Goal: Transaction & Acquisition: Purchase product/service

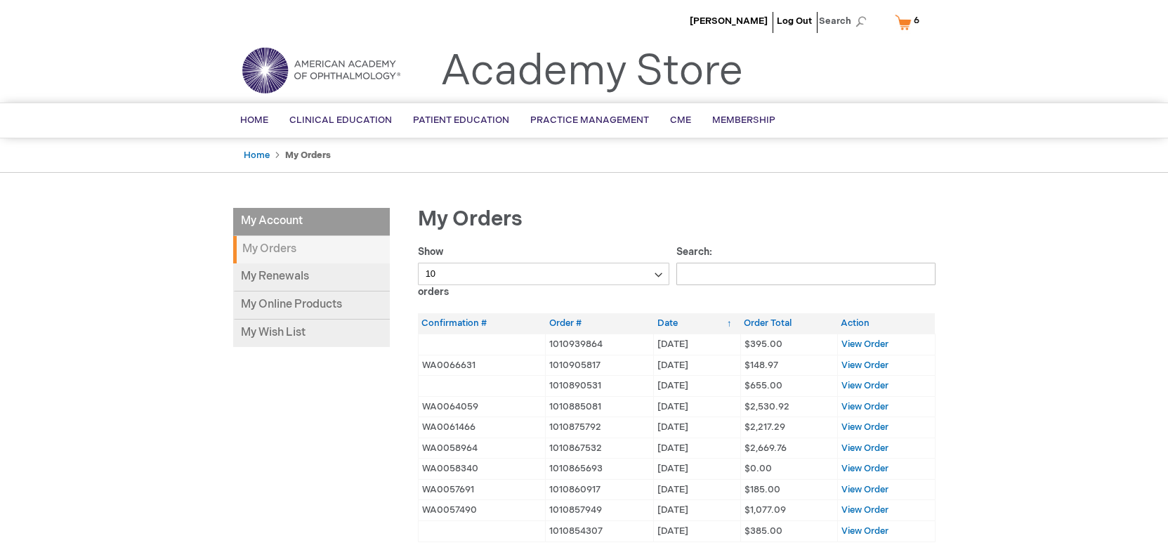
click at [903, 23] on link "My Cart 6 6 items" at bounding box center [910, 22] width 37 height 25
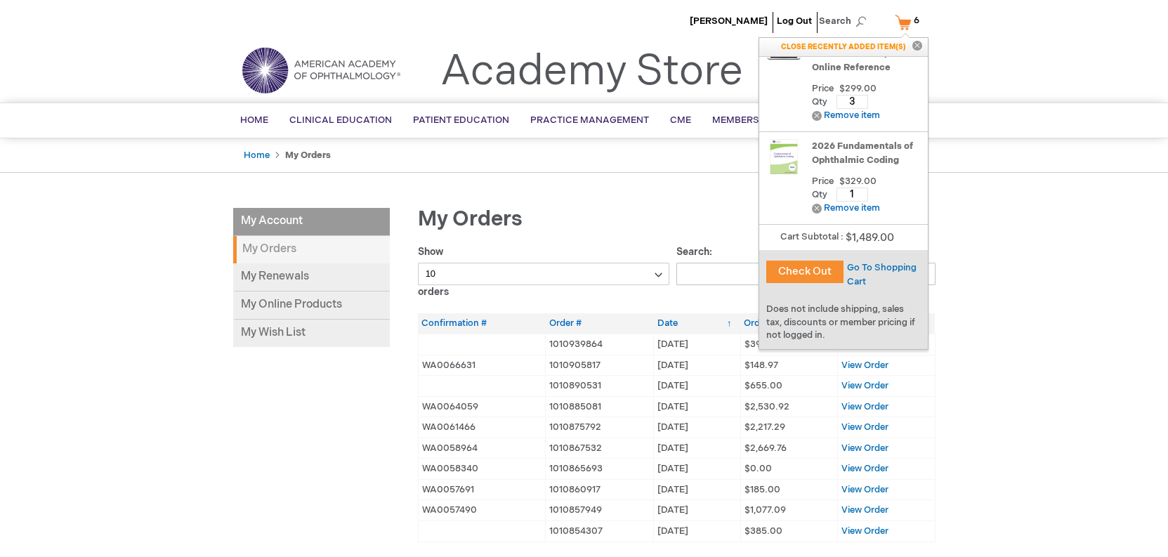
scroll to position [70, 0]
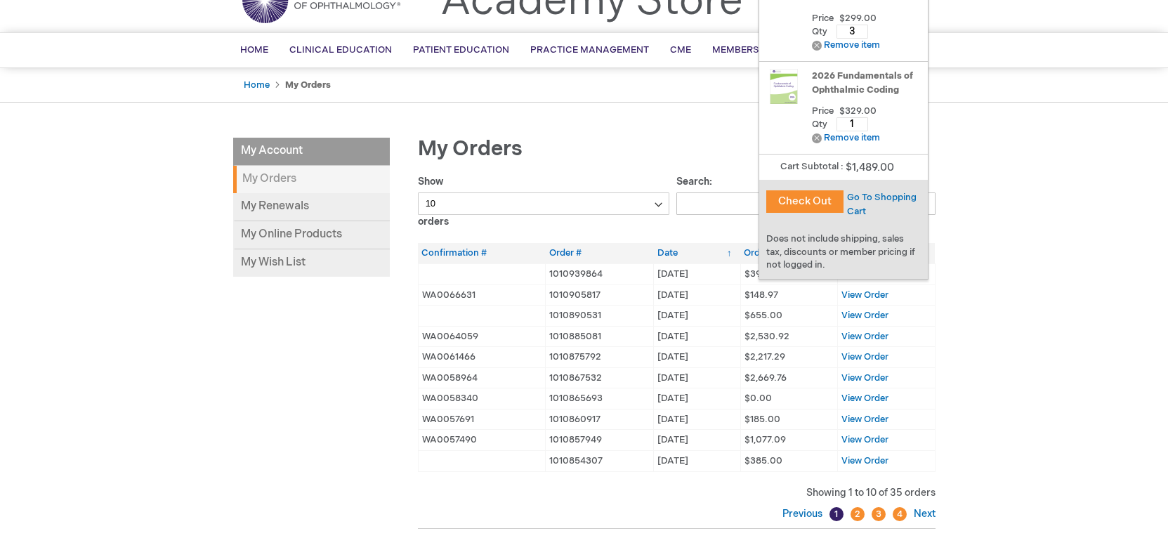
click at [792, 198] on button "Check Out" at bounding box center [804, 201] width 77 height 22
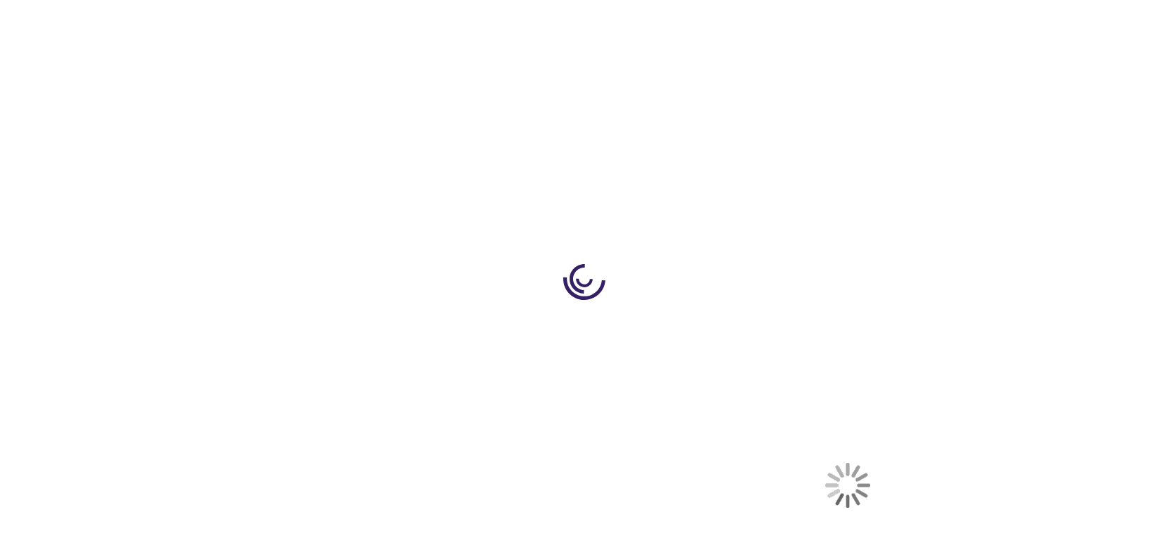
select select "US"
select select "51"
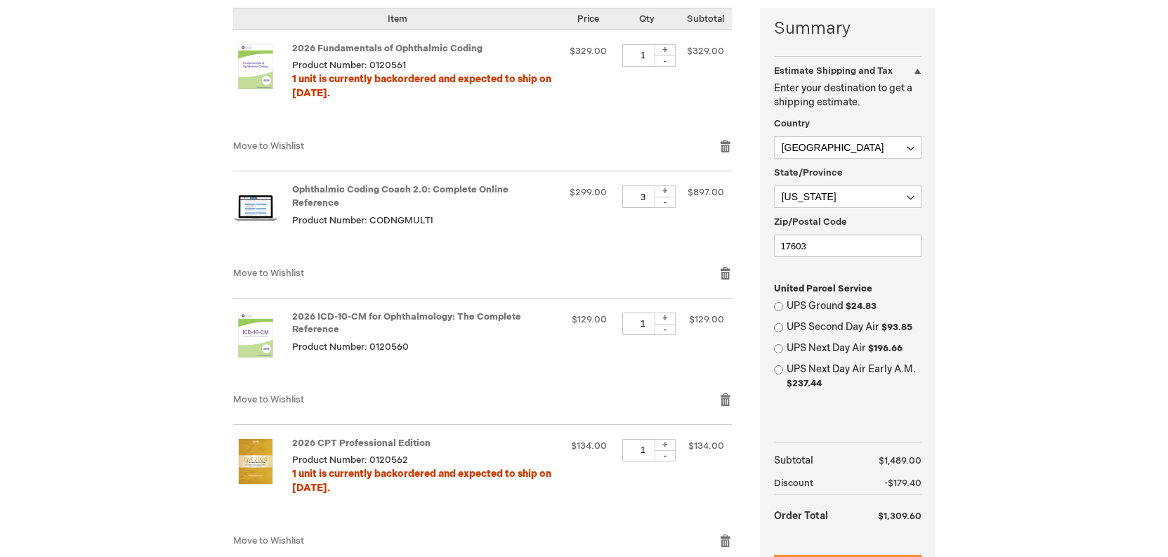
scroll to position [492, 0]
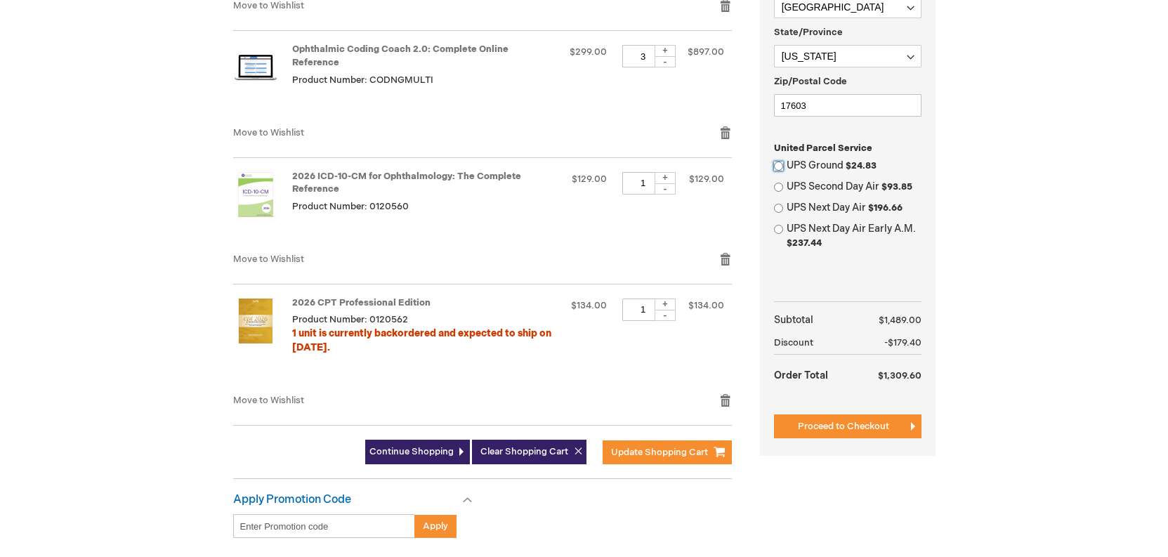
click at [777, 164] on input "UPS Ground $24.83" at bounding box center [778, 166] width 9 height 9
radio input "true"
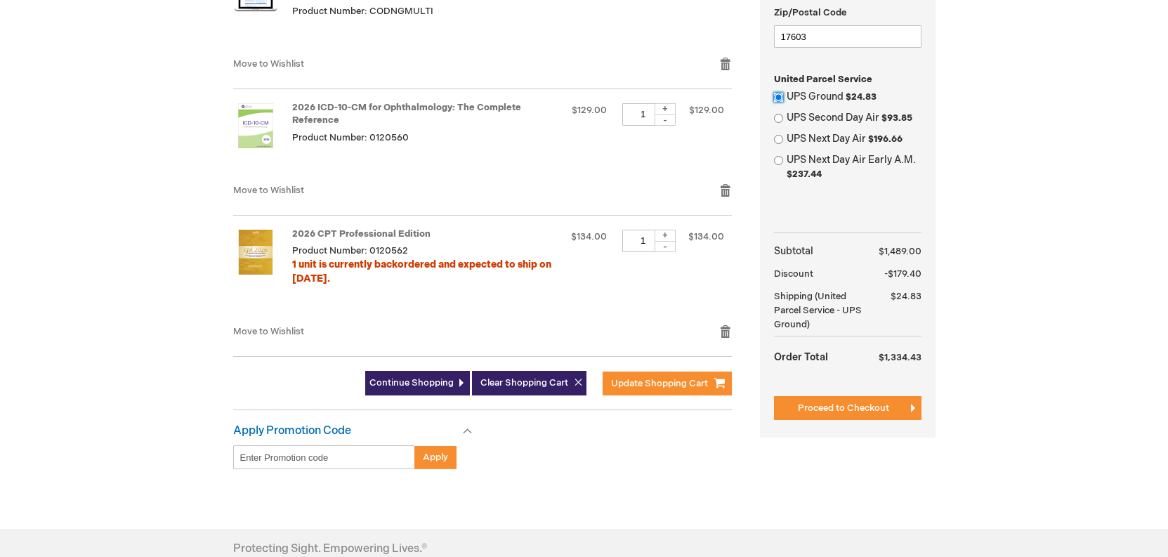
scroll to position [562, 0]
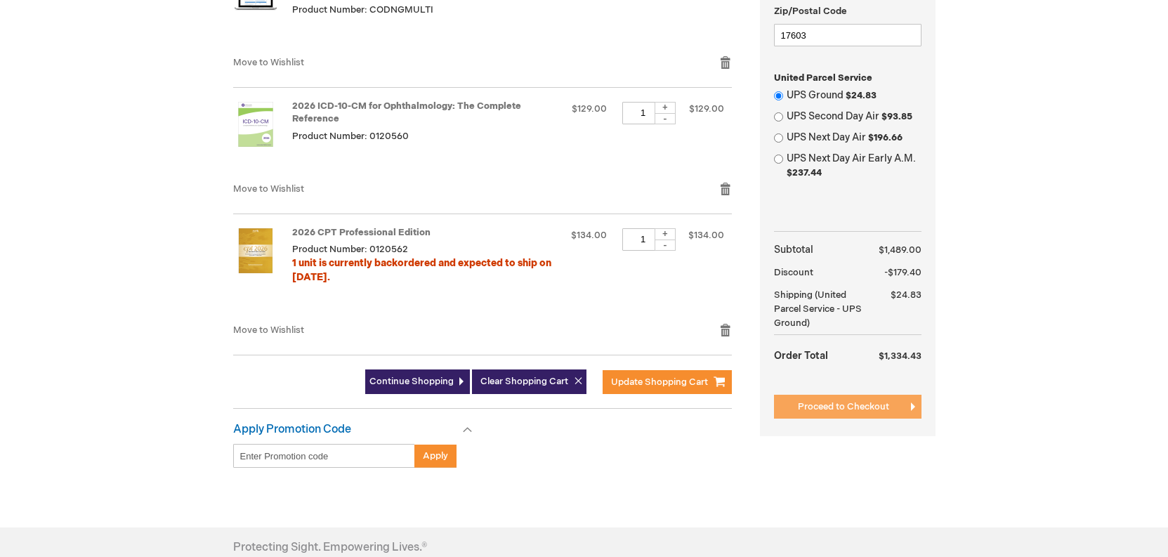
click at [864, 408] on span "Proceed to Checkout" at bounding box center [843, 406] width 91 height 11
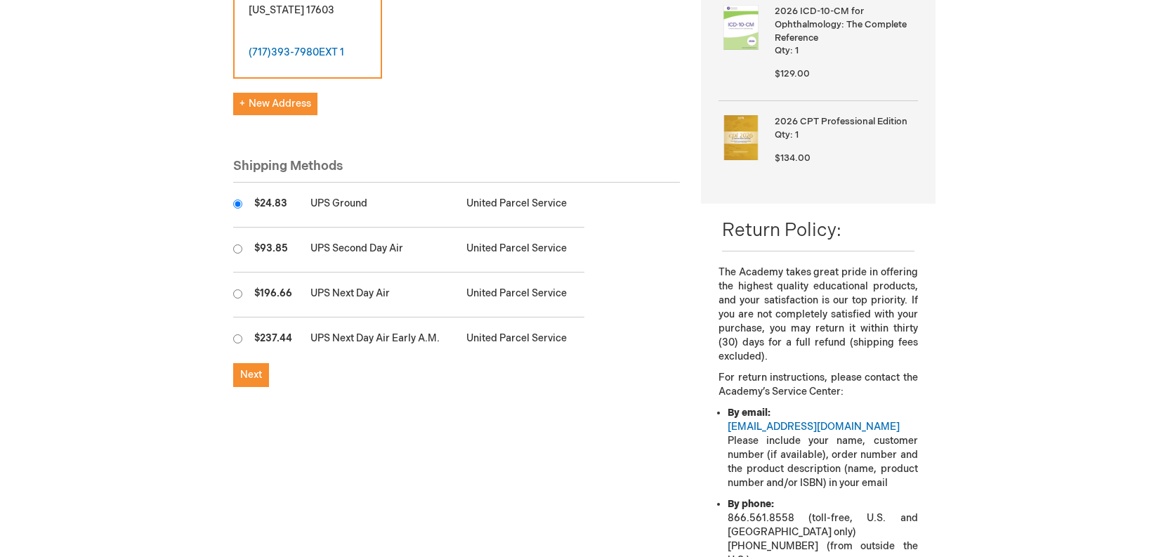
scroll to position [351, 0]
click at [244, 367] on span "Next" at bounding box center [251, 373] width 22 height 12
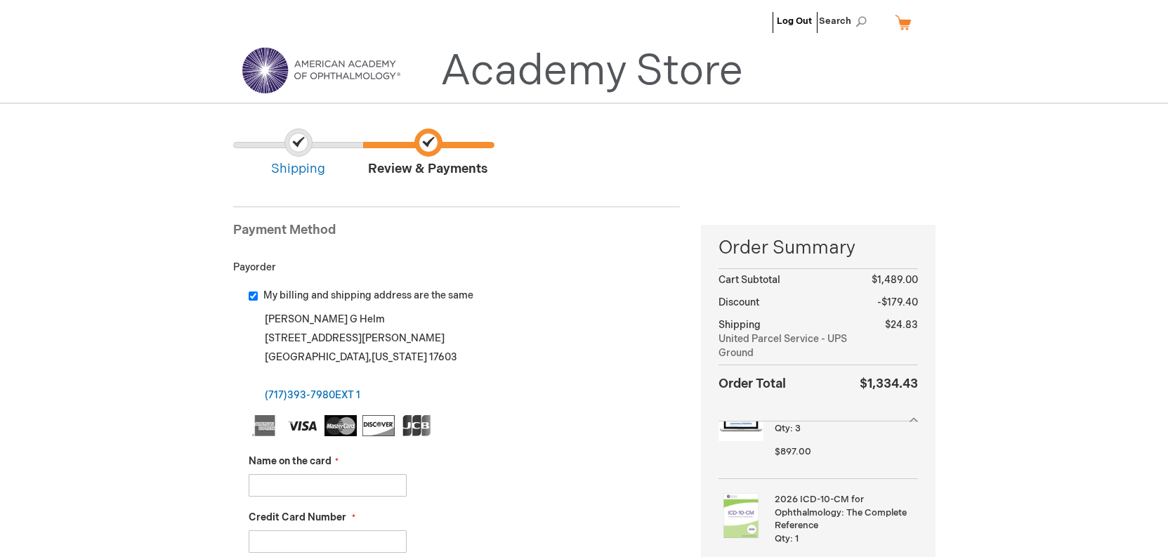
click at [278, 485] on input "Name on the card" at bounding box center [328, 485] width 158 height 22
type input "Adam Thode MD"
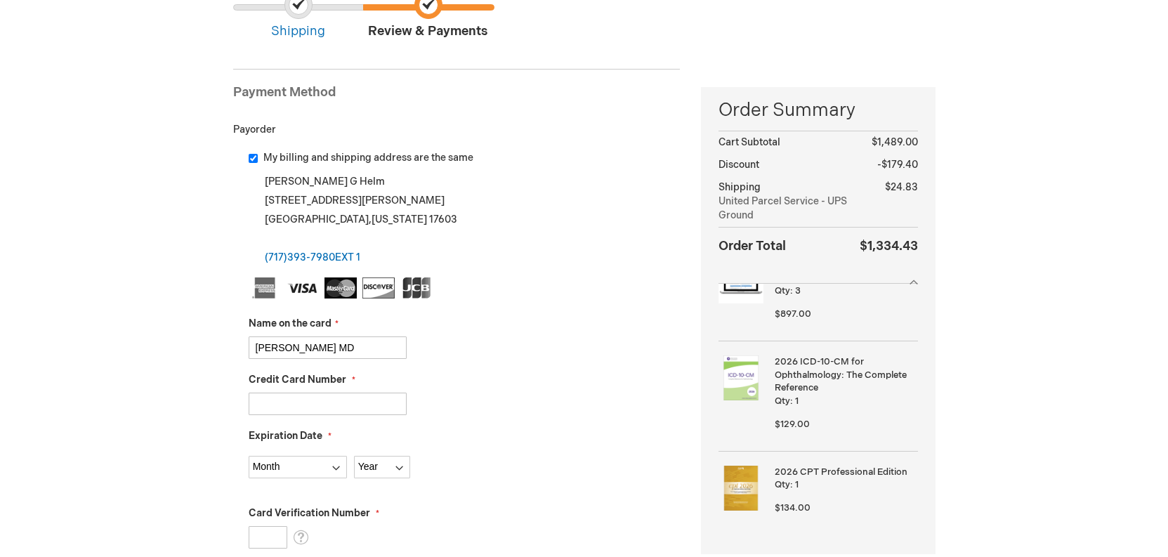
scroll to position [141, 0]
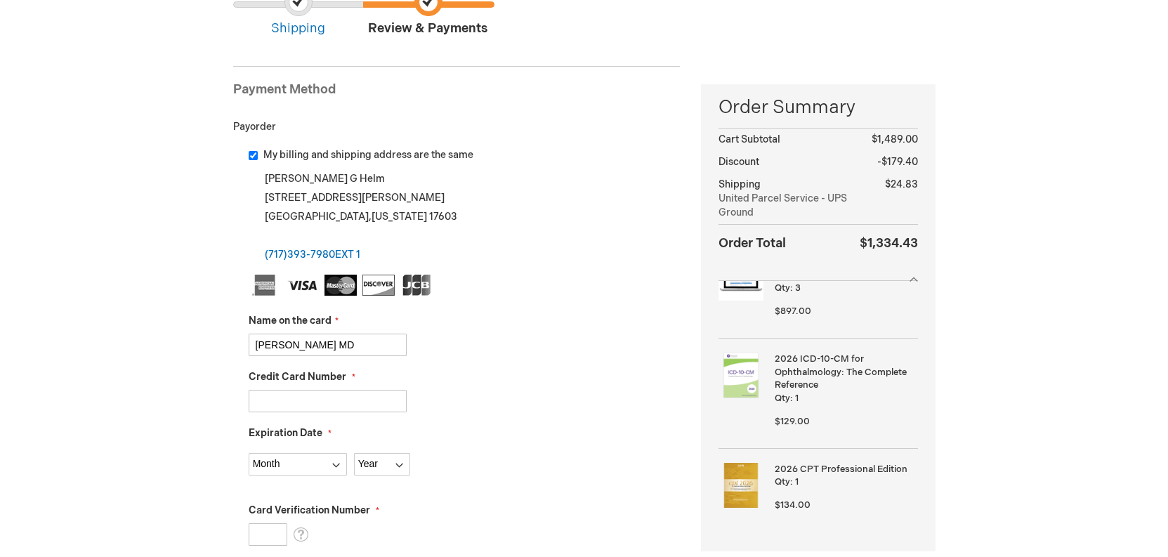
click at [294, 398] on input "Credit Card Number" at bounding box center [328, 401] width 158 height 22
click at [294, 400] on input "Credit Card Number" at bounding box center [328, 401] width 158 height 22
type input "4246315397450295"
click at [334, 462] on select "Month 01 - January 02 - February 03 - March 04 - April 05 - May 06 - June 07 - …" at bounding box center [298, 464] width 98 height 22
select select "2"
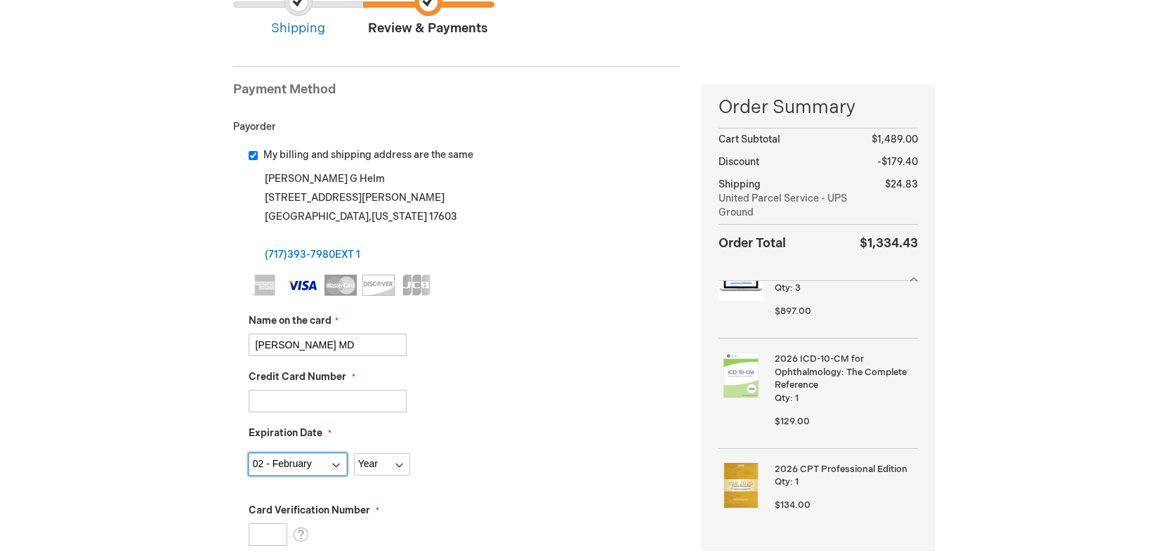
click at [249, 453] on select "Month 01 - January 02 - February 03 - March 04 - April 05 - May 06 - June 07 - …" at bounding box center [298, 464] width 98 height 22
click at [400, 462] on select "Year 2025 2026 2027 2028 2029 2030 2031 2032 2033 2034 2035" at bounding box center [382, 464] width 56 height 22
select select "2029"
click at [354, 453] on select "Year 2025 2026 2027 2028 2029 2030 2031 2032 2033 2034 2035" at bounding box center [382, 464] width 56 height 22
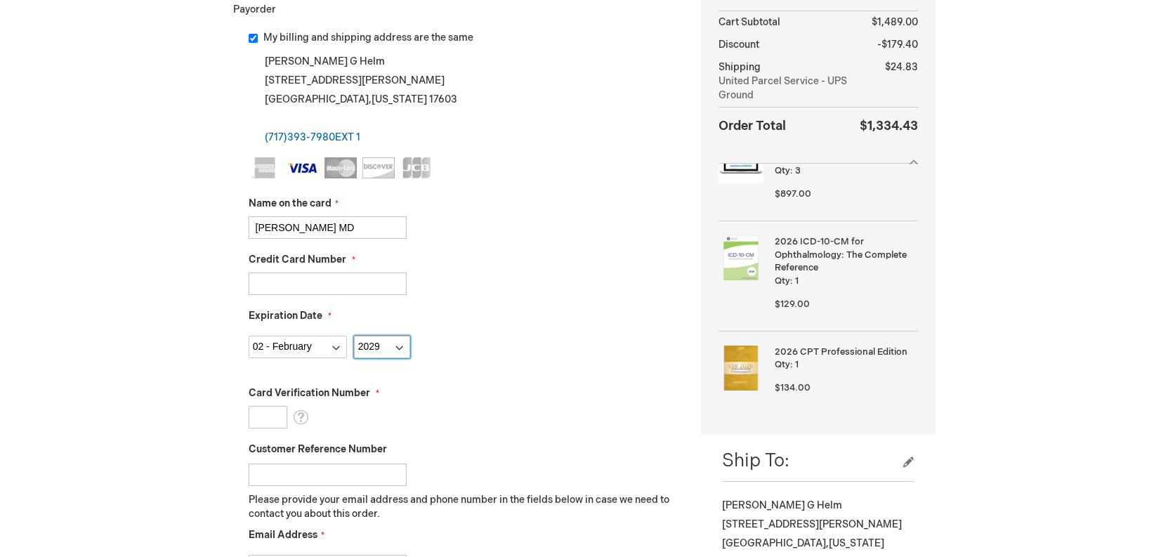
scroll to position [351, 0]
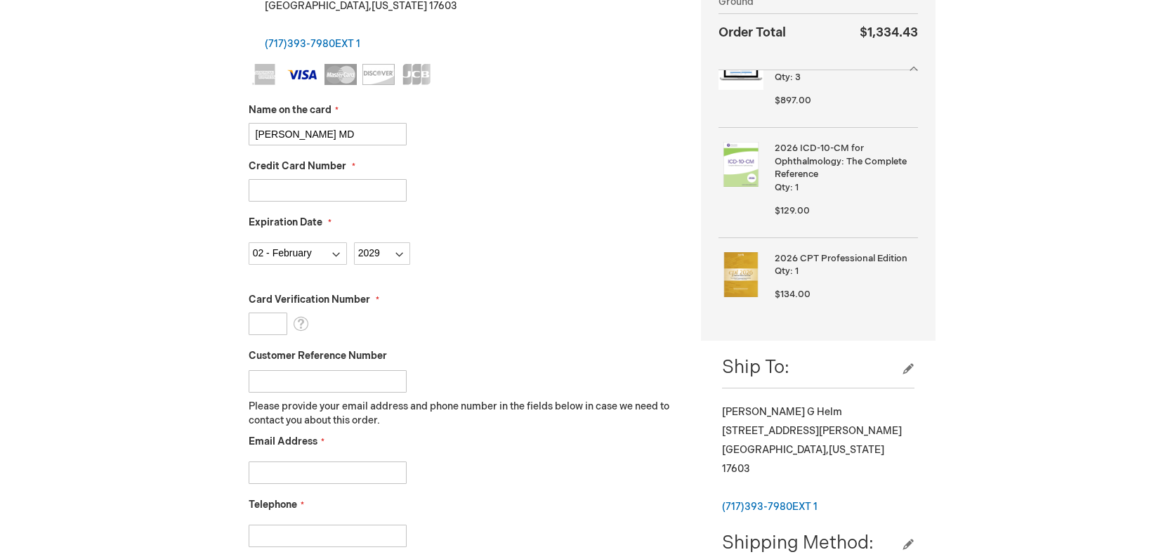
click at [261, 322] on input "Card Verification Number" at bounding box center [268, 324] width 39 height 22
type input "869"
click at [345, 376] on input "Customer Reference Number" at bounding box center [328, 381] width 158 height 22
type input "Billing"
click at [326, 473] on input "Email Address" at bounding box center [328, 473] width 158 height 22
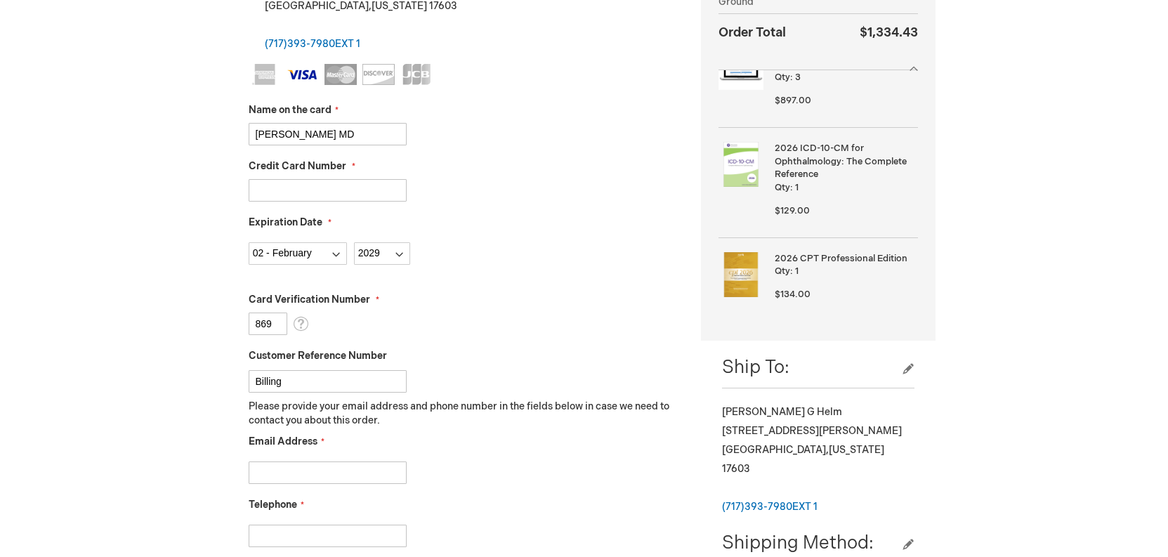
type input "awarner@mrteyes.com"
click at [290, 537] on input "Telephone" at bounding box center [328, 536] width 158 height 22
type input "7173937980"
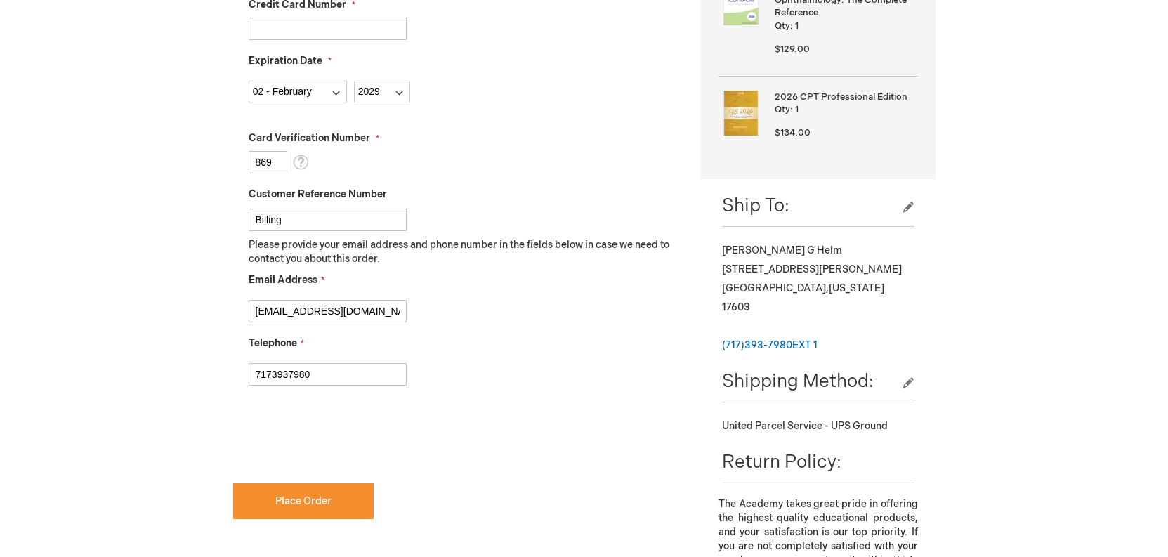
scroll to position [562, 0]
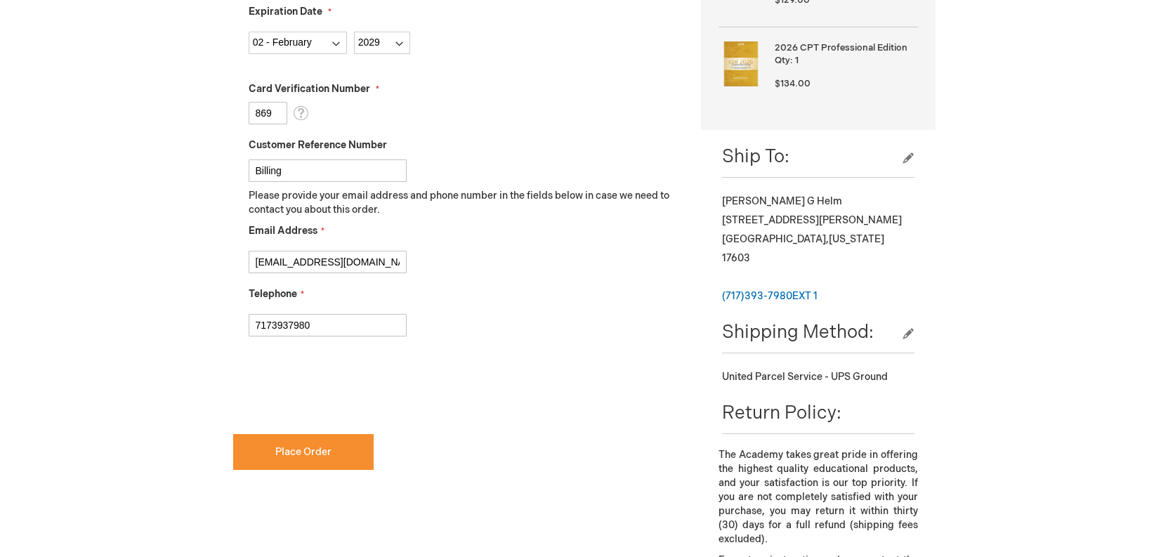
checkbox input "true"
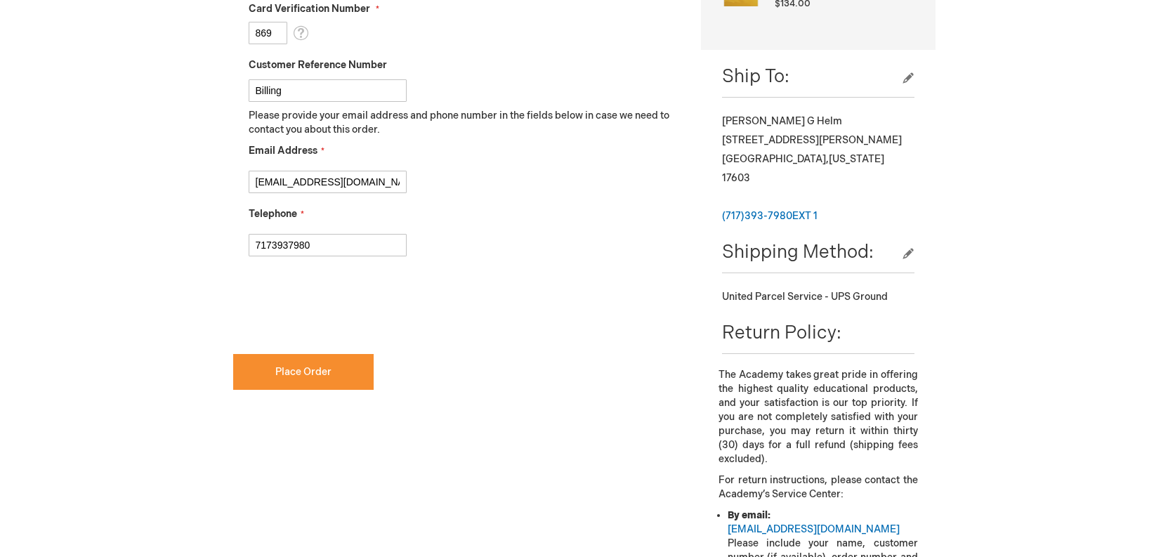
scroll to position [703, 0]
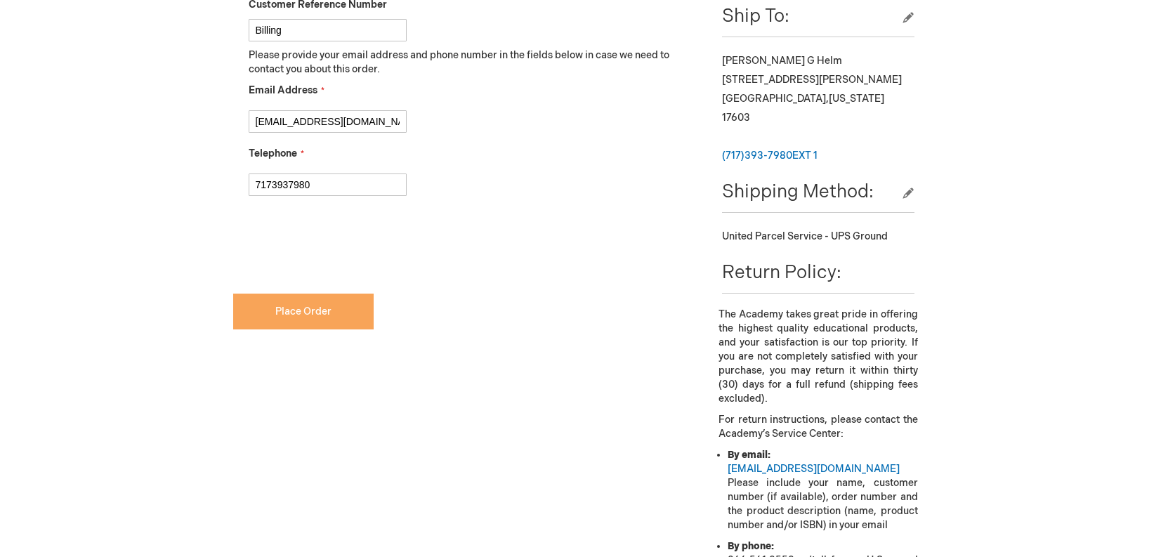
click at [303, 313] on span "Place Order" at bounding box center [303, 312] width 56 height 12
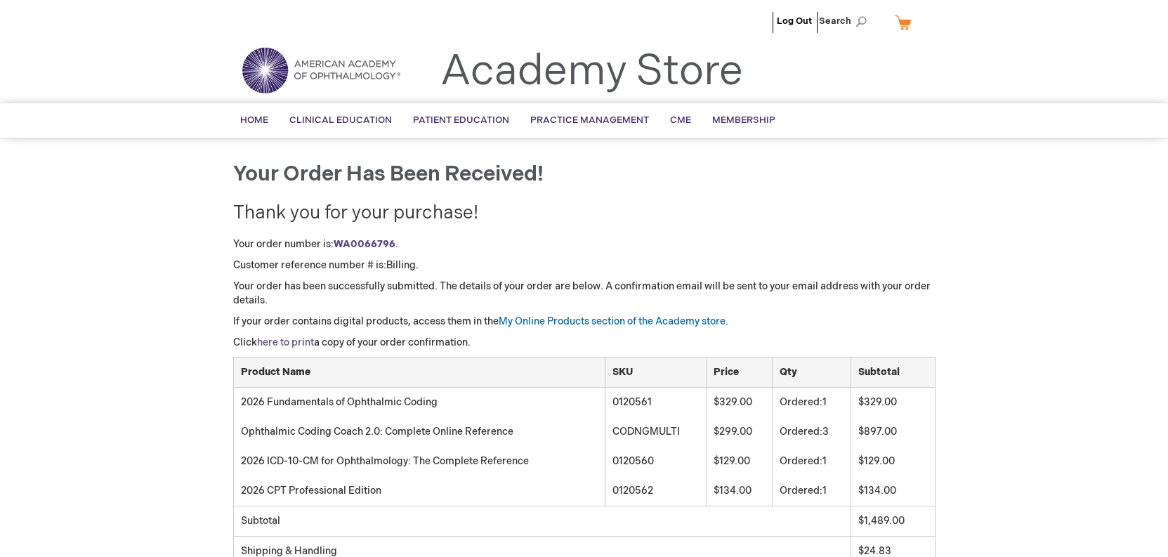
click at [268, 339] on link "here to print" at bounding box center [285, 343] width 57 height 12
click at [793, 21] on link "Log Out" at bounding box center [794, 20] width 35 height 11
